Goal: Complete application form

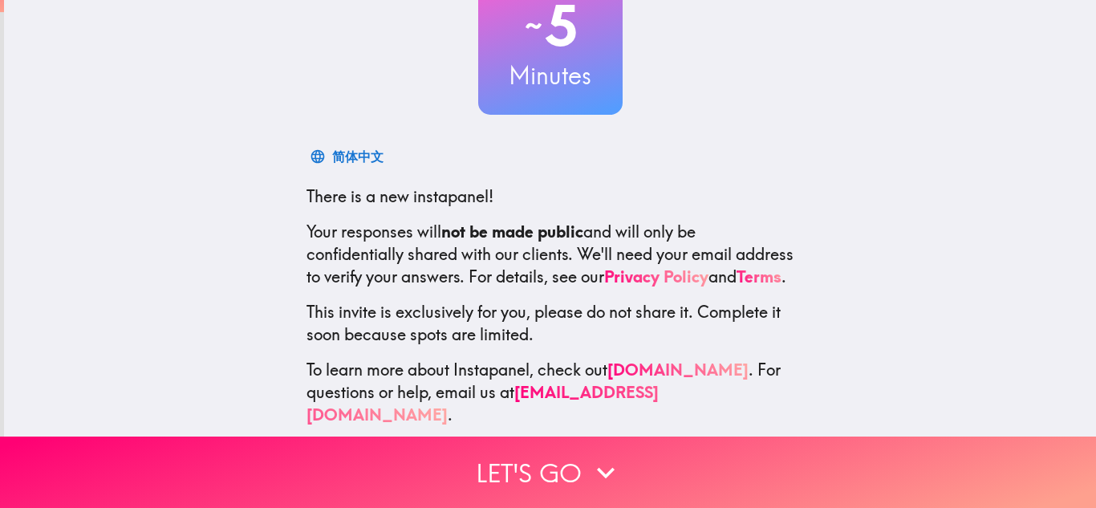
scroll to position [160, 0]
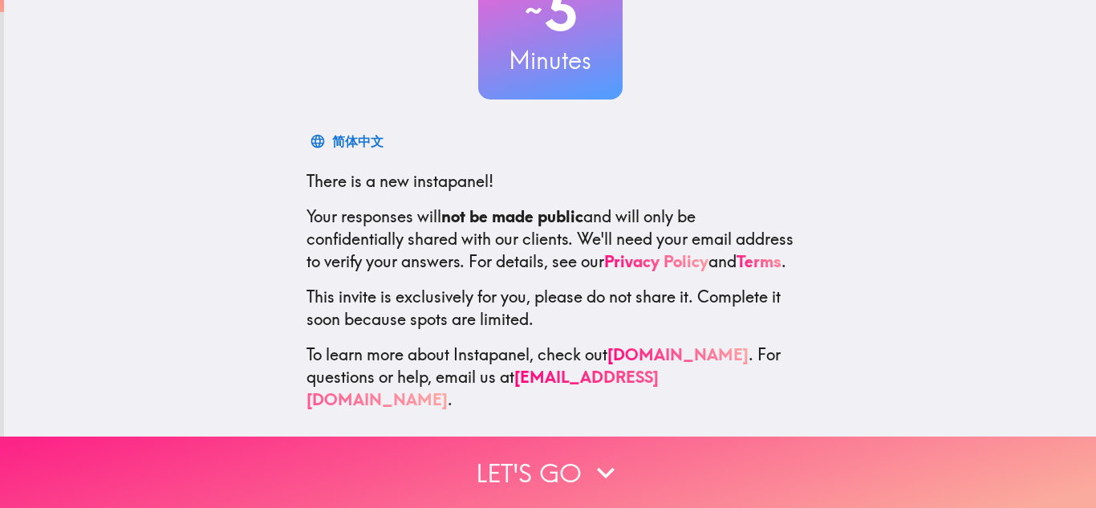
click at [691, 469] on button "Let's go" at bounding box center [548, 472] width 1096 height 71
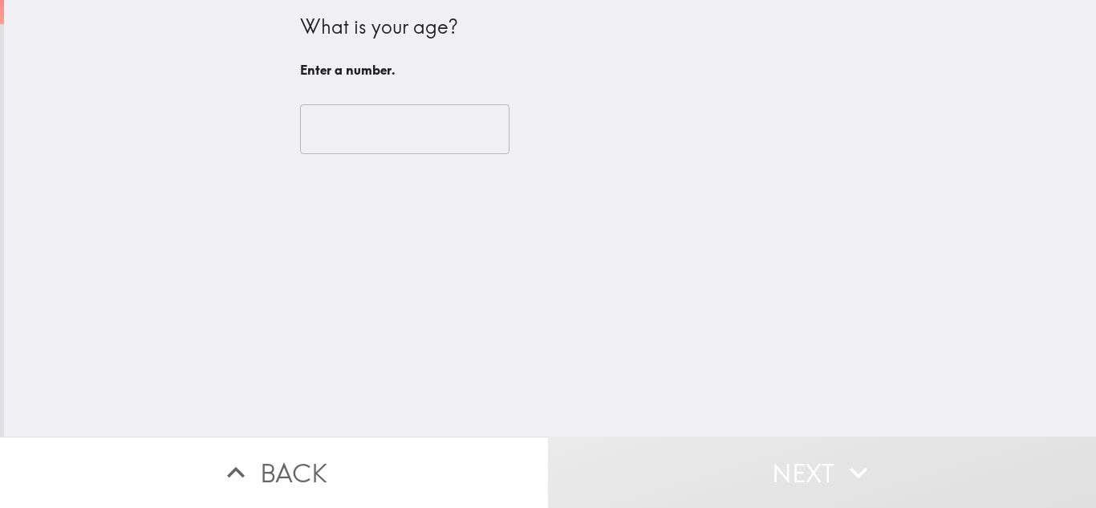
click at [386, 129] on input "number" at bounding box center [404, 129] width 209 height 50
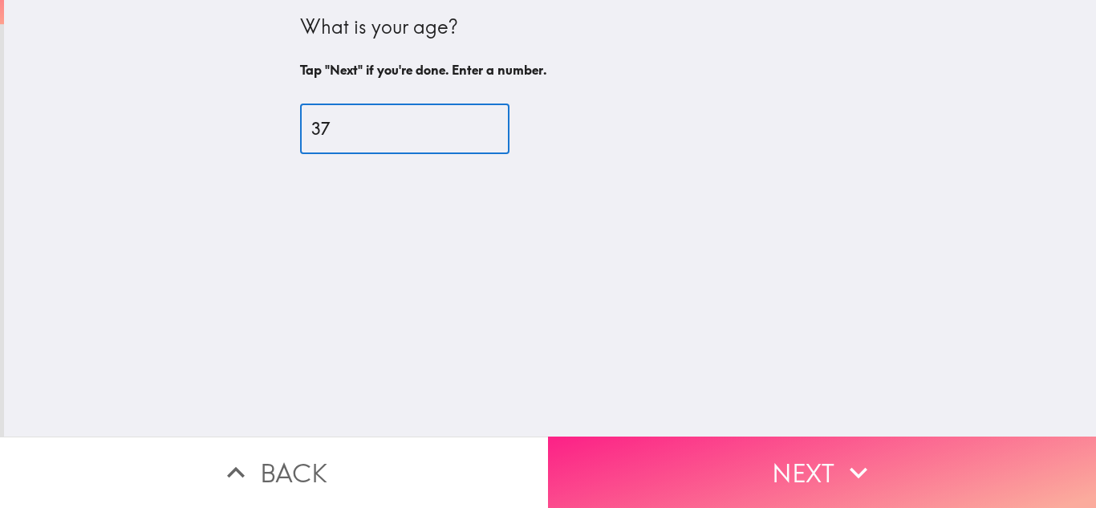
type input "37"
click at [701, 481] on button "Next" at bounding box center [822, 472] width 548 height 71
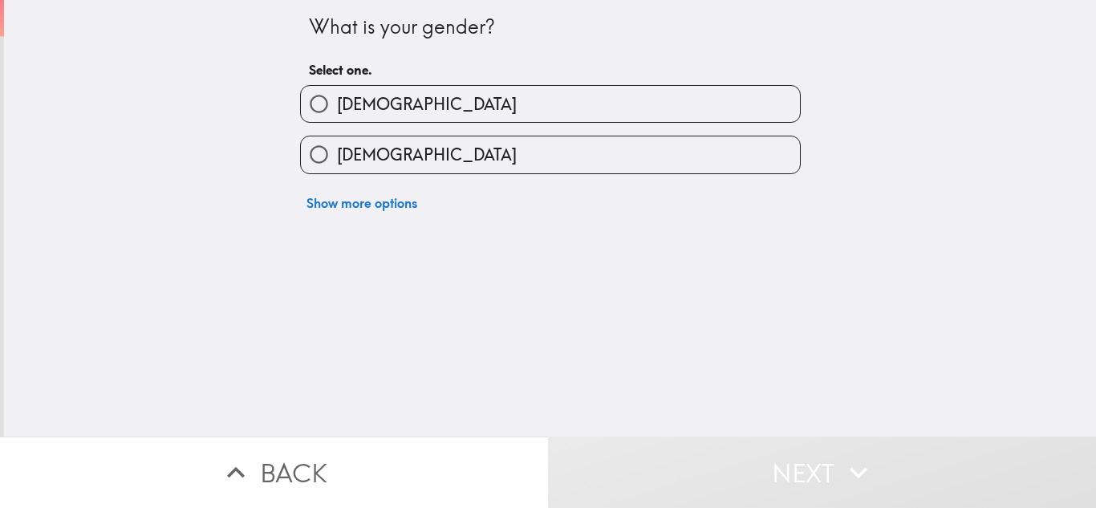
click at [408, 162] on label "[DEMOGRAPHIC_DATA]" at bounding box center [550, 154] width 499 height 36
click at [337, 162] on input "[DEMOGRAPHIC_DATA]" at bounding box center [319, 154] width 36 height 36
radio input "true"
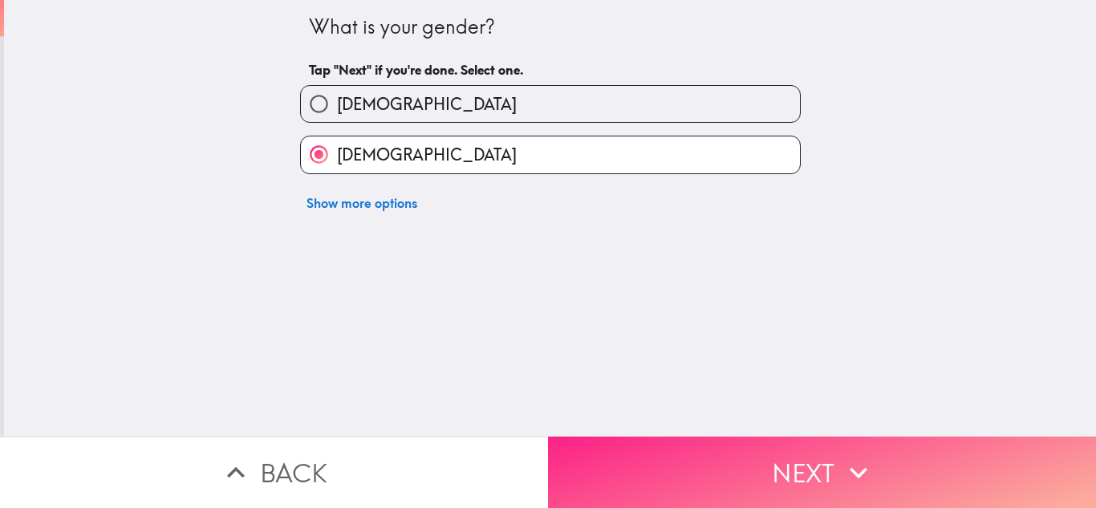
click at [668, 459] on button "Next" at bounding box center [822, 472] width 548 height 71
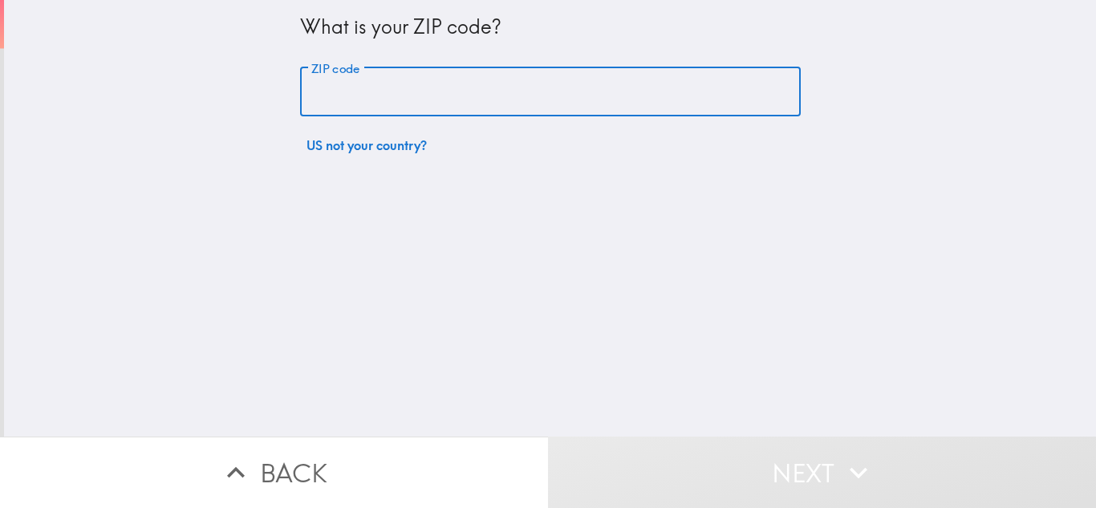
click at [444, 104] on input "ZIP code" at bounding box center [550, 92] width 501 height 50
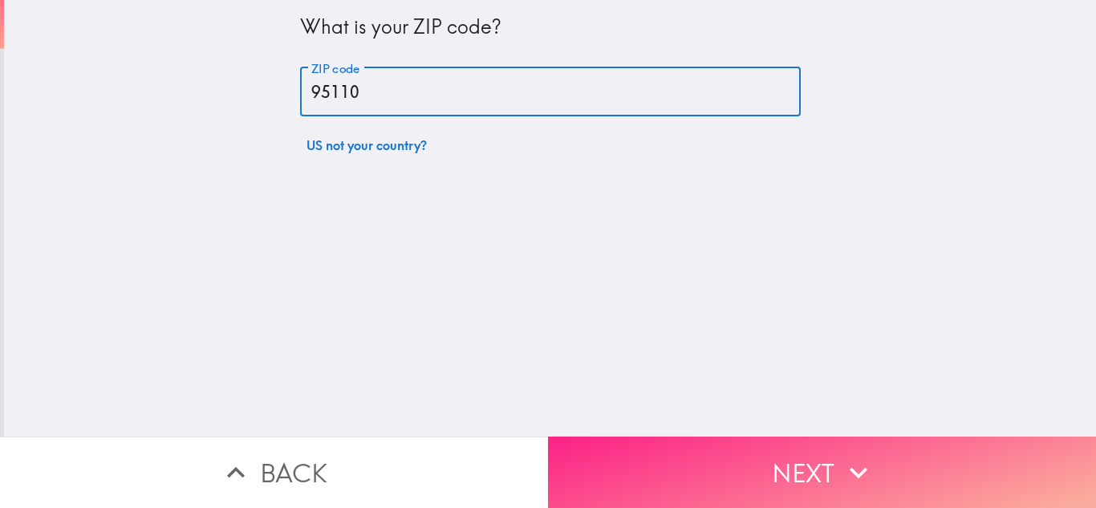
type input "95110"
click at [692, 457] on button "Next" at bounding box center [822, 472] width 548 height 71
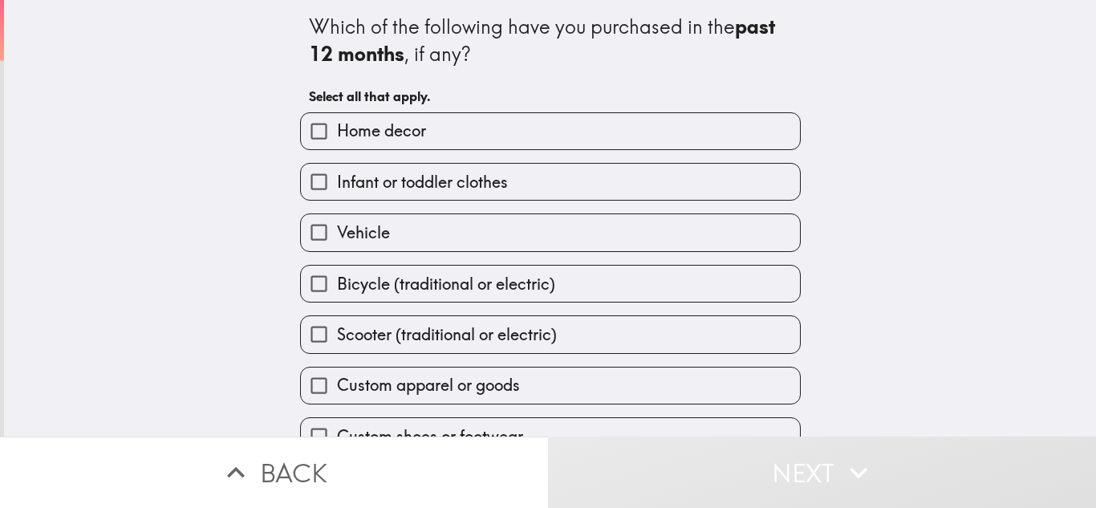
click at [420, 137] on label "Home decor" at bounding box center [550, 131] width 499 height 36
click at [337, 137] on input "Home decor" at bounding box center [319, 131] width 36 height 36
checkbox input "true"
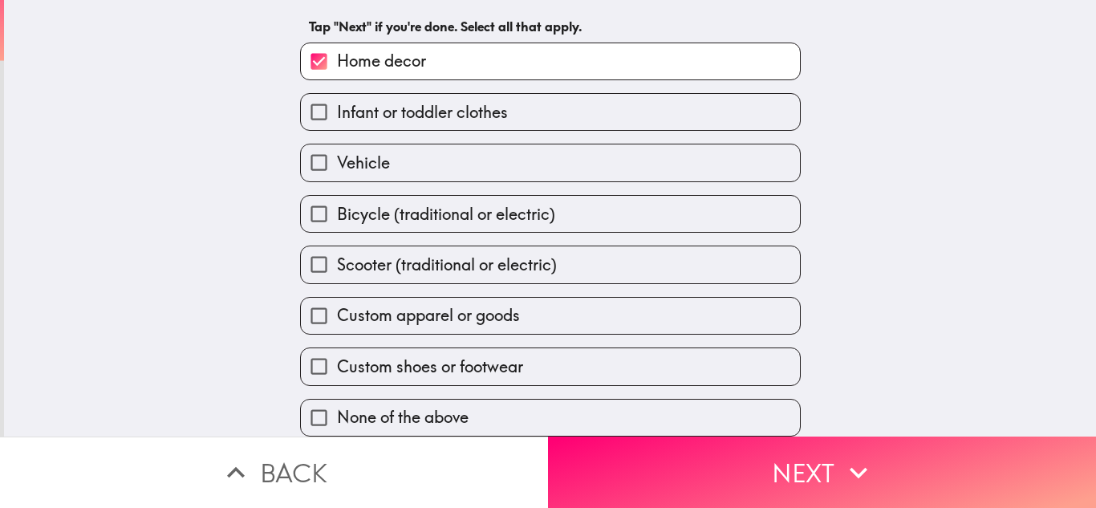
scroll to position [82, 0]
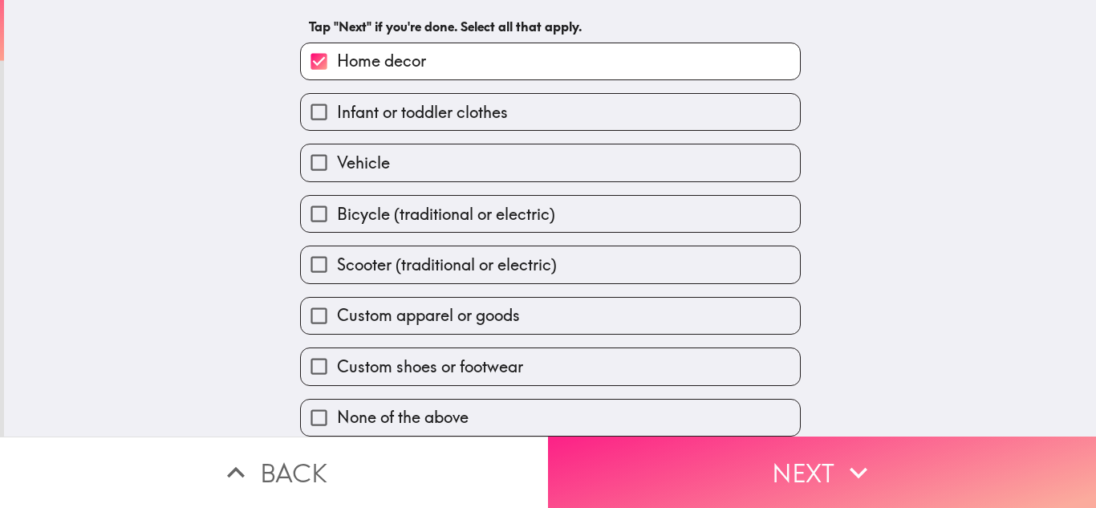
click at [733, 467] on button "Next" at bounding box center [822, 472] width 548 height 71
